Goal: Navigation & Orientation: Find specific page/section

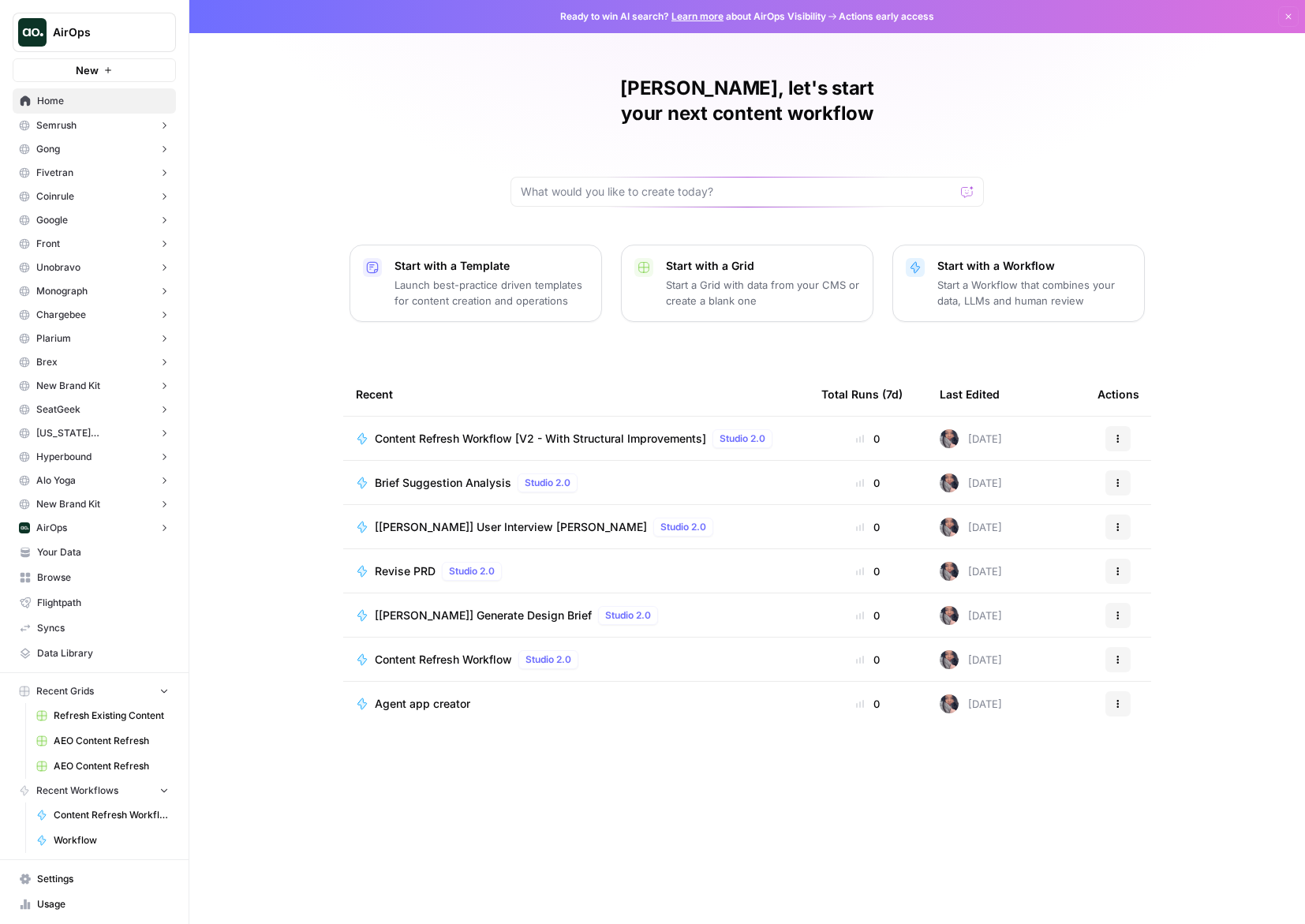
click at [125, 551] on span "Your Data" at bounding box center [103, 552] width 132 height 14
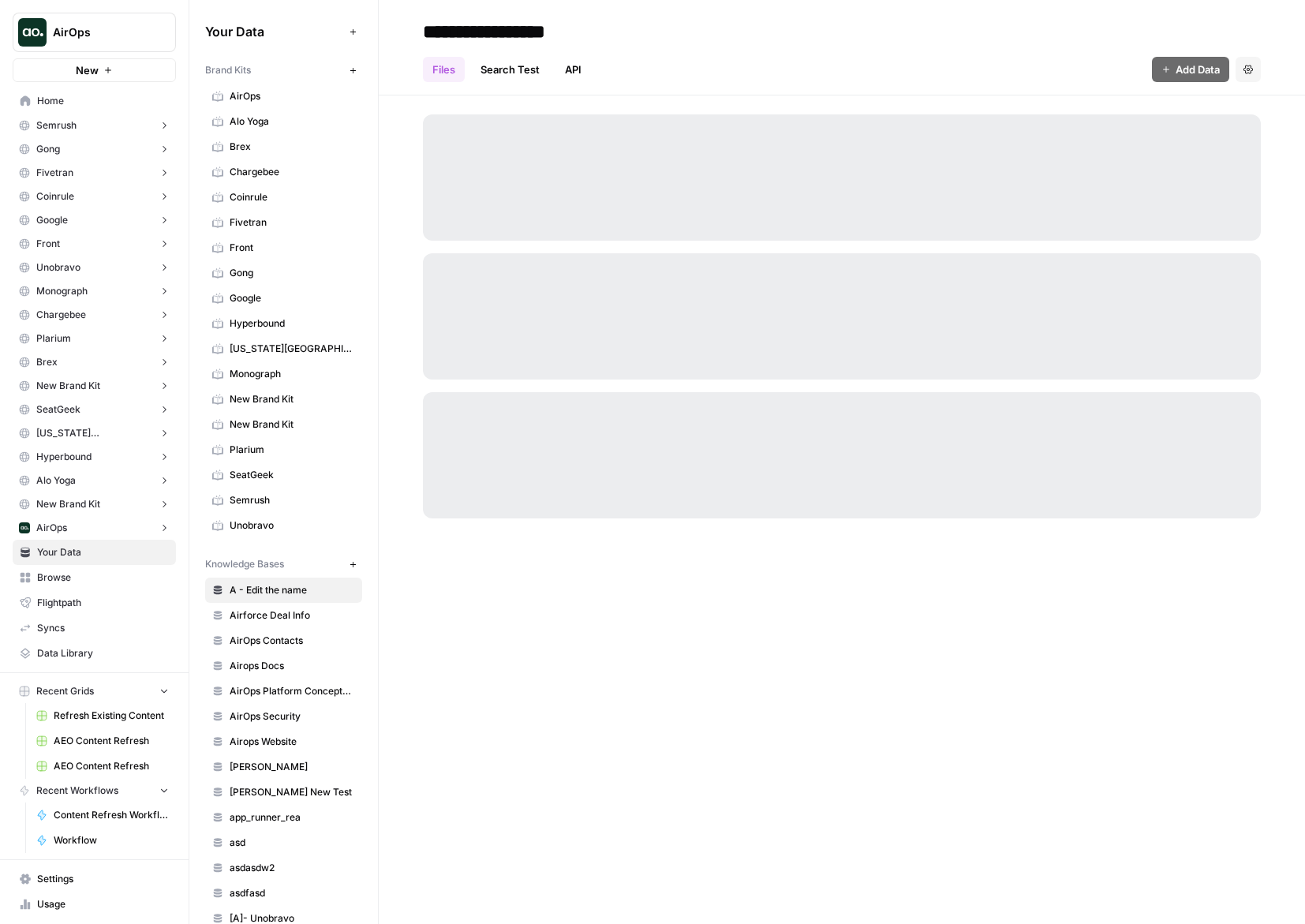
click at [114, 573] on span "Browse" at bounding box center [103, 578] width 132 height 14
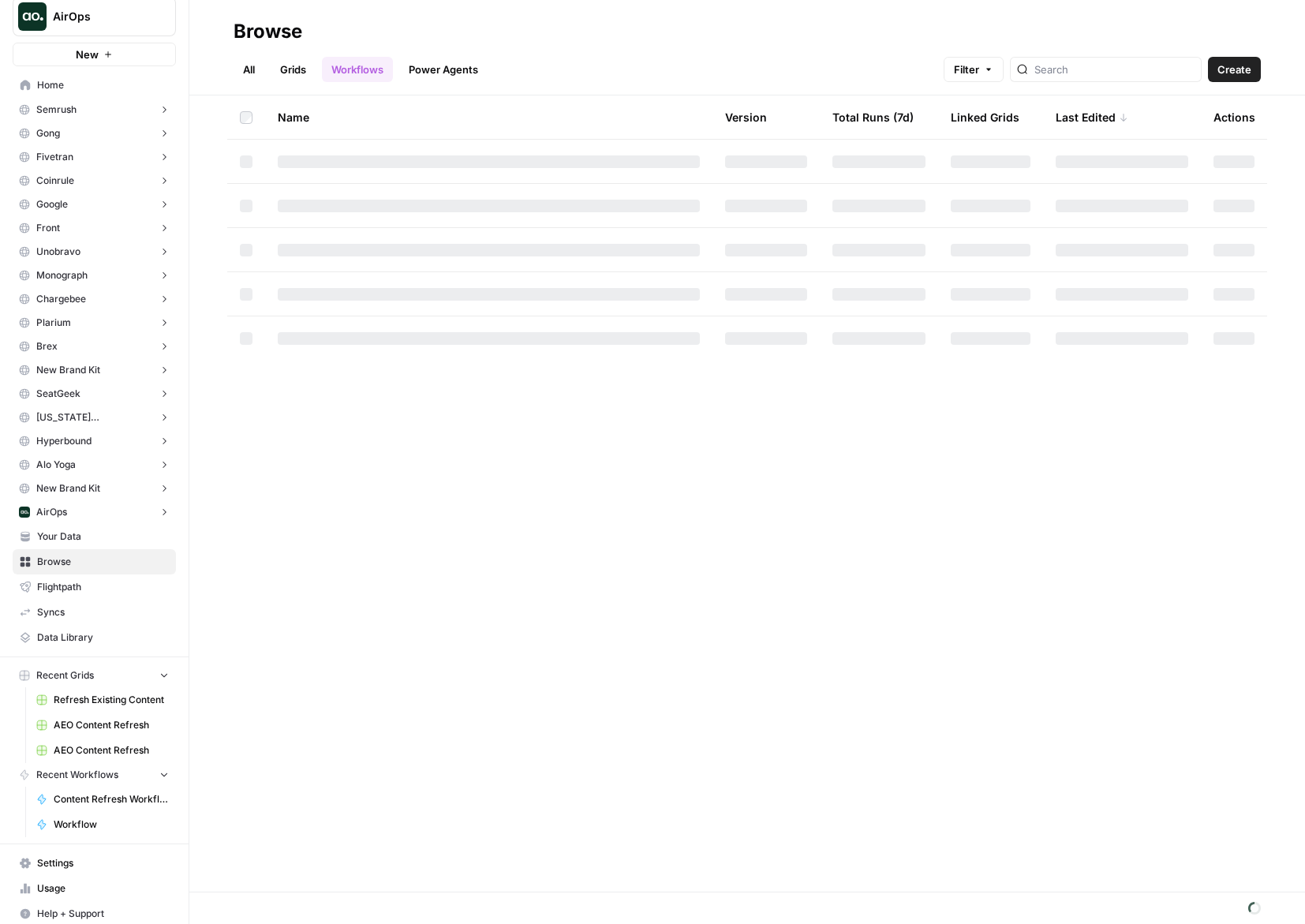
scroll to position [25, 0]
